Goal: Find specific page/section: Find specific page/section

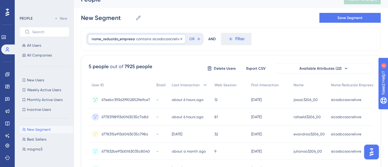
click at [160, 39] on span "sicoobcoocrelivre" at bounding box center [166, 38] width 29 height 5
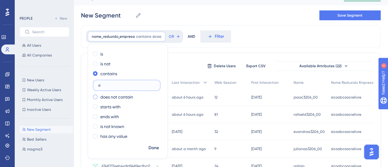
type input "s"
drag, startPoint x: 269, startPoint y: 30, endPoint x: 133, endPoint y: 36, distance: 135.8
click at [269, 30] on div "nome_reduzido_empresa contains Remove is is not contains does not contain start…" at bounding box center [230, 36] width 299 height 23
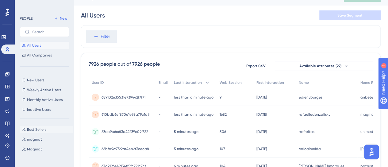
click at [37, 129] on span "Best Sellers" at bounding box center [36, 129] width 19 height 5
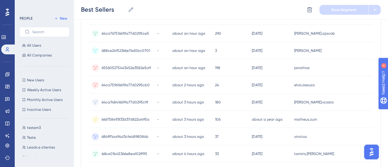
scroll to position [379, 5]
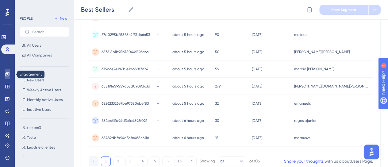
click at [9, 75] on icon at bounding box center [7, 74] width 4 height 4
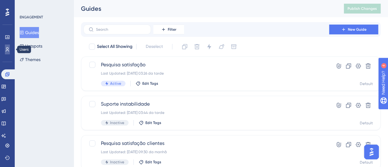
click at [10, 49] on link at bounding box center [7, 49] width 5 height 10
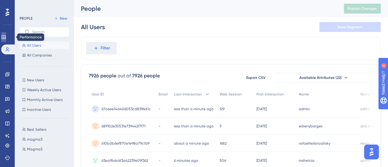
click at [6, 36] on icon at bounding box center [4, 37] width 4 height 4
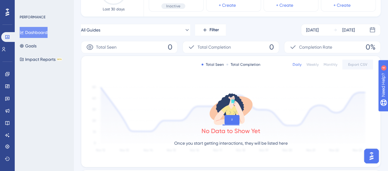
scroll to position [31, 0]
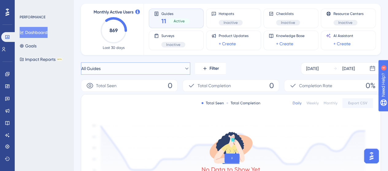
click at [183, 73] on button "All Guides" at bounding box center [135, 68] width 109 height 12
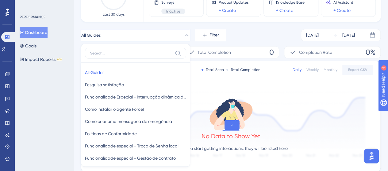
scroll to position [79, 0]
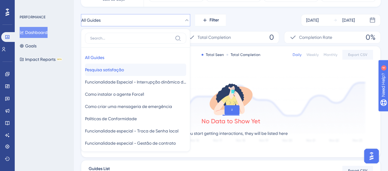
click at [116, 71] on span "Pesquisa satisfação" at bounding box center [104, 69] width 39 height 7
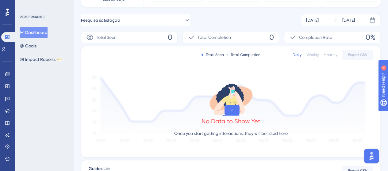
click at [337, 102] on div "No Data to Show Yet Once you start getting interactions, they will be listed he…" at bounding box center [231, 111] width 284 height 82
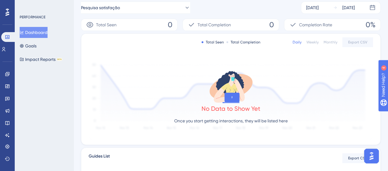
scroll to position [0, 0]
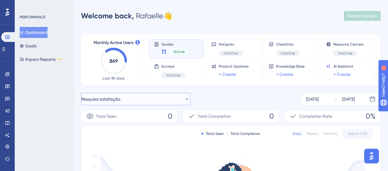
click at [146, 101] on button "Pesquisa satisfação" at bounding box center [135, 99] width 109 height 12
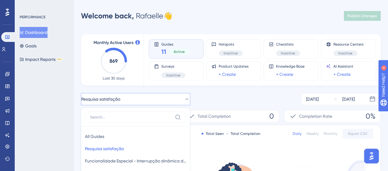
scroll to position [71, 0]
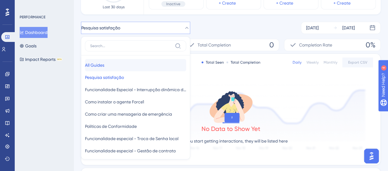
click at [98, 64] on span "All Guides" at bounding box center [94, 65] width 19 height 7
